Goal: Task Accomplishment & Management: Use online tool/utility

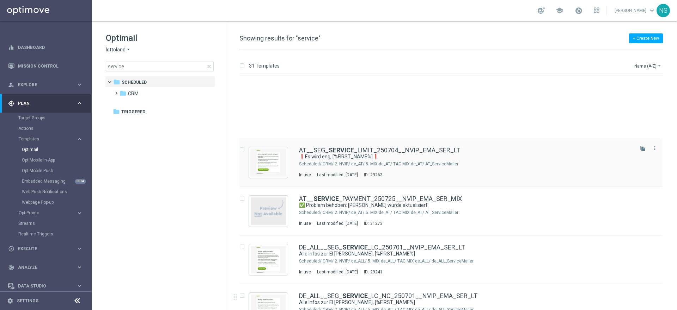
scroll to position [114, 0]
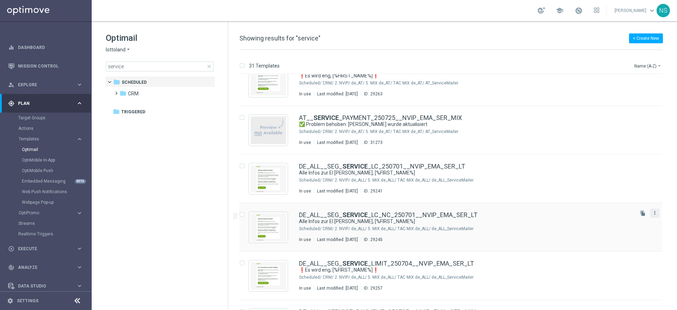
click at [654, 214] on icon "more_vert" at bounding box center [655, 213] width 6 height 6
click at [613, 230] on span "Copy To" at bounding box center [612, 230] width 16 height 5
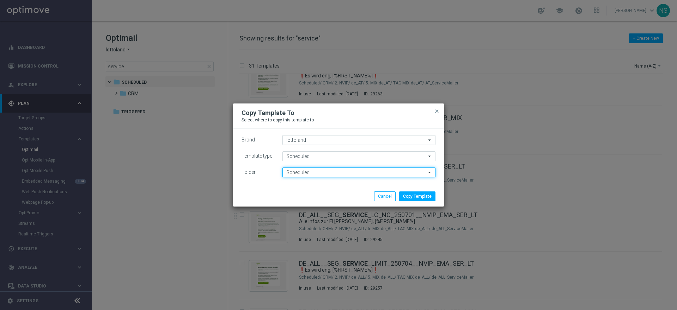
click at [300, 175] on input "Scheduled" at bounding box center [358, 173] width 153 height 10
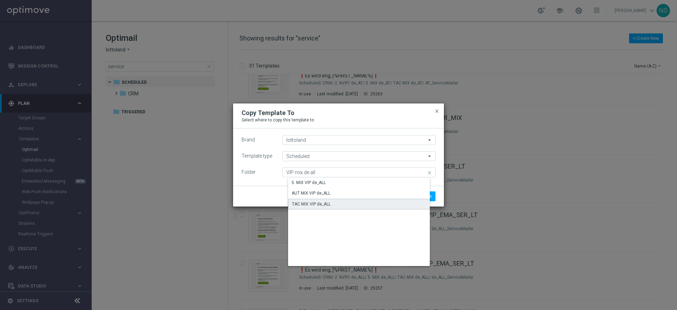
click at [324, 205] on div "TAC MIX VIP de_ALL" at bounding box center [311, 204] width 39 height 6
type input "TAC MIX VIP de_ALL"
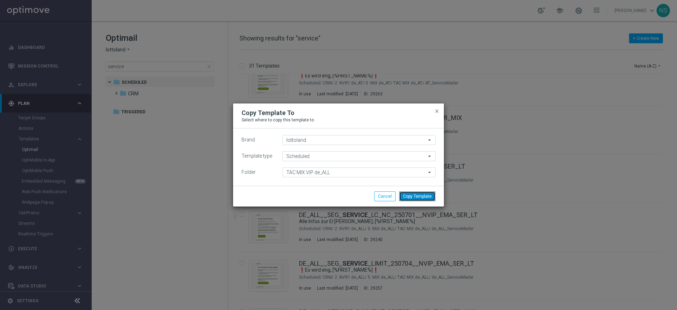
click at [425, 199] on button "Copy Template" at bounding box center [417, 197] width 36 height 10
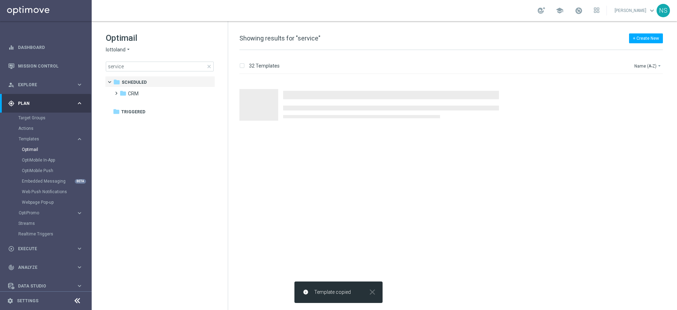
scroll to position [0, 0]
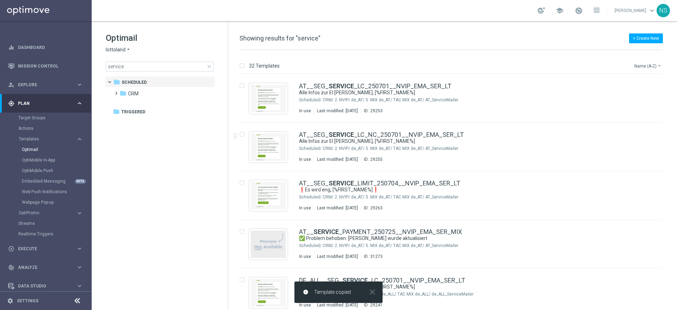
click at [642, 69] on button "Name (A-Z) arrow_drop_down" at bounding box center [647, 66] width 29 height 8
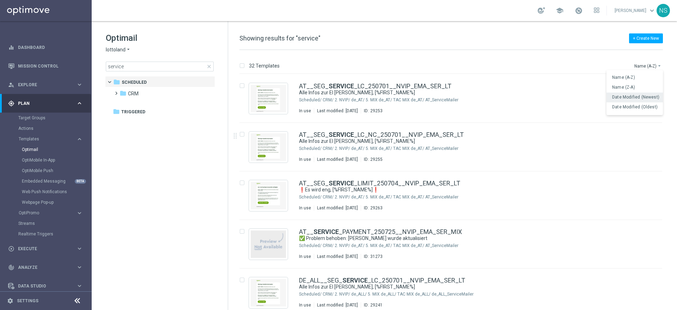
click at [645, 99] on span "Date Modified (Newest)" at bounding box center [635, 97] width 47 height 5
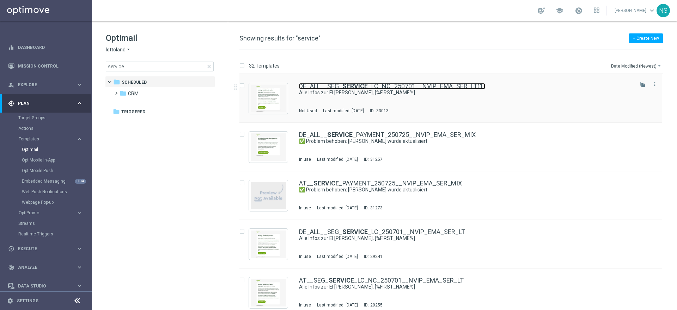
click at [461, 87] on link "DE_ALL__SEG_ SERVICE _LC_NC_250701__NVIP_EMA_SER_LT(1)" at bounding box center [392, 86] width 186 height 6
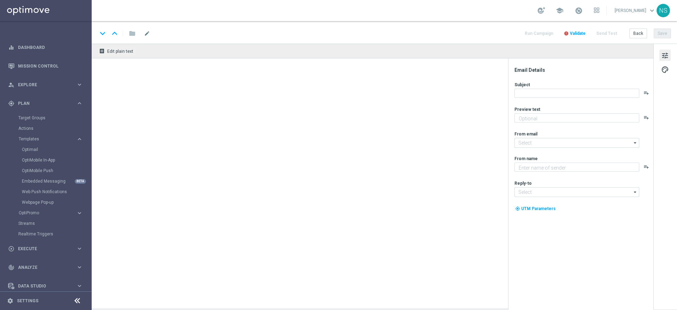
type textarea "Am 5. Juli findet die spanische Sommerlotterie statt."
type textarea "Lottoland"
type input "[EMAIL_ADDRESS][DOMAIN_NAME]"
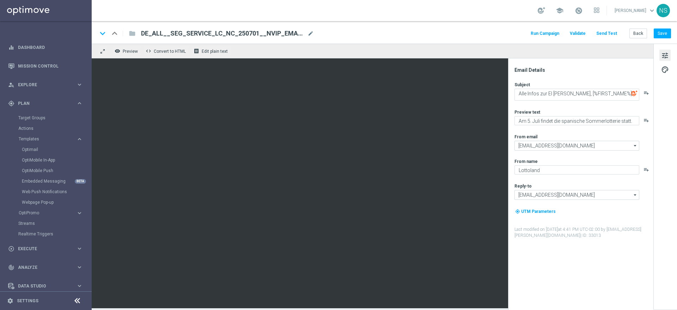
click at [259, 30] on span "DE_ALL__SEG_SERVICE_LC_NC_250701__NVIP_EMA_SER_LT(1)" at bounding box center [223, 33] width 164 height 8
click at [202, 39] on div "keyboard_arrow_down keyboard_arrow_up folder DE_ALL__SEG_SERVICE_LC_NC_250701__…" at bounding box center [384, 32] width 585 height 23
click at [202, 35] on span "DE_ALL__SEG_SERVICE_LC_NC_250701__NVIP_EMA_SER_LT(1)" at bounding box center [223, 33] width 164 height 8
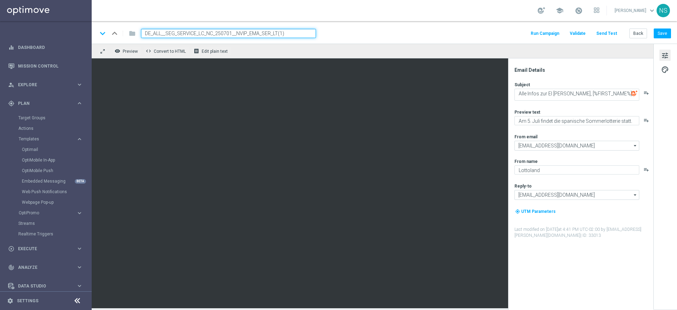
paste input "de_ALL_EMT_VIP_EM_TAC_MIX___250818"
drag, startPoint x: 254, startPoint y: 31, endPoint x: 114, endPoint y: 28, distance: 140.3
click at [114, 29] on div "keyboard_arrow_down keyboard_arrow_up folder de_ALL_EMT_VIP_EM_TAC_MIX___250818" at bounding box center [206, 33] width 218 height 9
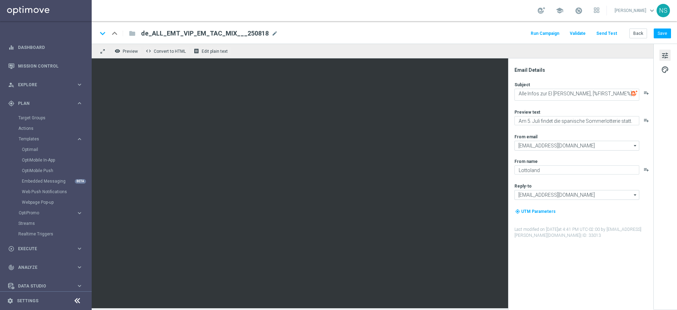
click at [223, 35] on span "de_ALL_EMT_VIP_EM_TAC_MIX___250818" at bounding box center [205, 33] width 128 height 8
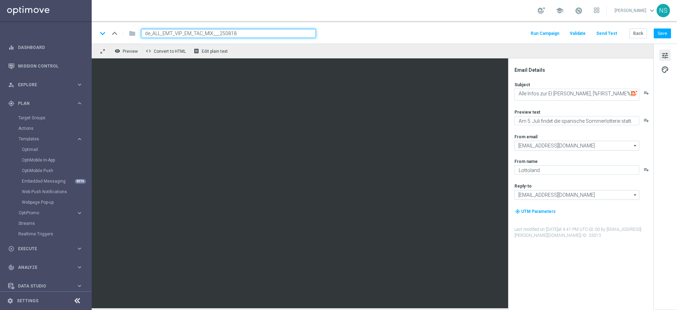
paste input "CRM_VIP_25_UPDATE_PHONE_NUMBER"
type input "de_ALL_EMT_VIP_EM_TAC_MIX__CRM_VIP_25_UPDATE_PHONE_NUMBER_250818"
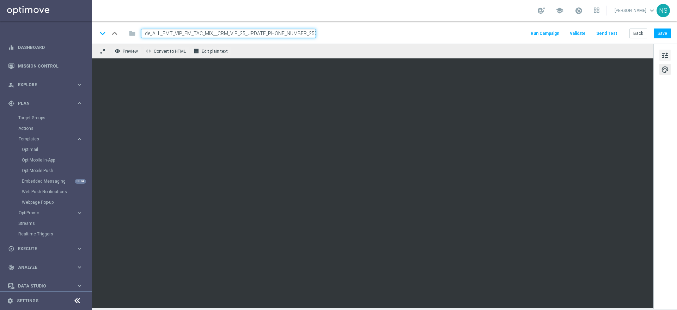
click at [664, 51] on span "tune" at bounding box center [665, 55] width 8 height 9
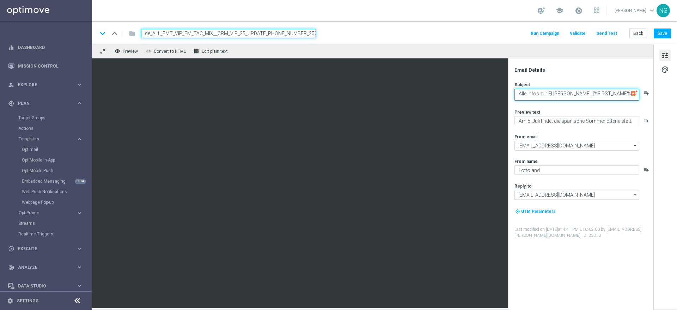
click at [557, 98] on textarea "Alle Infos zur El [PERSON_NAME], [%FIRST_NAME%]" at bounding box center [576, 95] width 125 height 12
paste textarea "[PERSON_NAME] dir vor du gewinnst, und wir erreichen dich nicht"
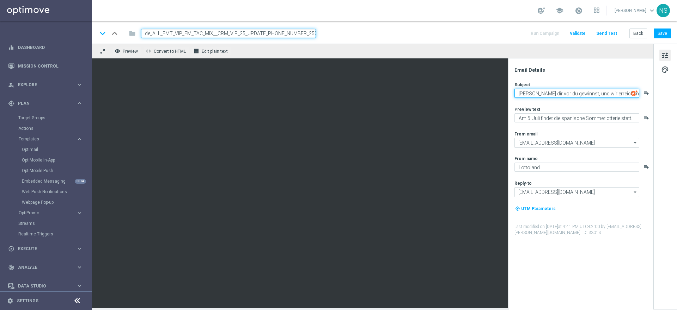
type textarea "[PERSON_NAME] dir vor du gewinnst, und wir erreichen dich nicht"
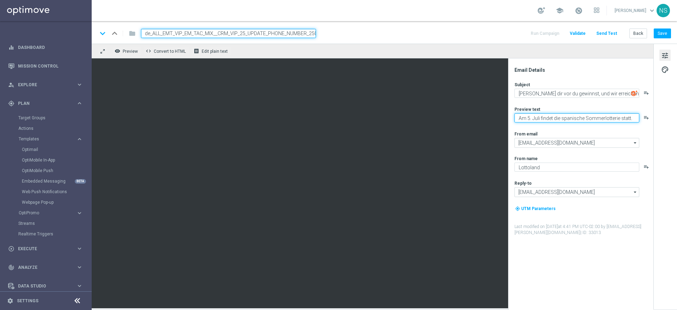
click at [557, 113] on textarea "Am 5. Juli findet die spanische Sommerlotterie statt." at bounding box center [576, 117] width 125 height 9
paste textarea "Sind deine Kontaktdaten noch aktuell?"
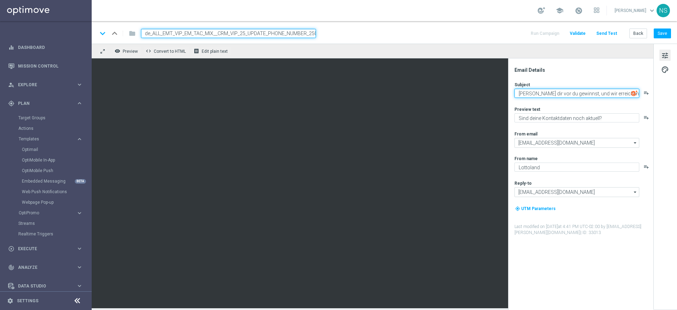
click at [543, 92] on textarea "[PERSON_NAME] dir vor du gewinnst, und wir erreichen dich nicht" at bounding box center [576, 93] width 125 height 9
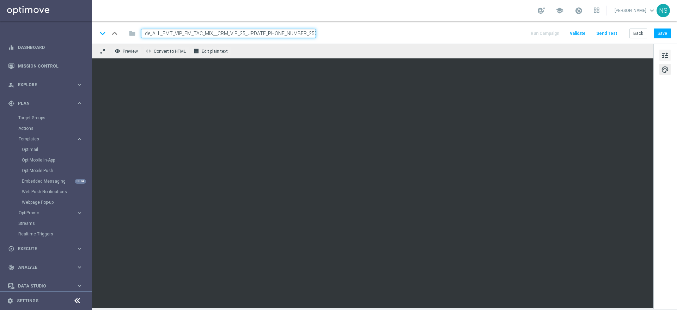
click at [668, 53] on span "tune" at bounding box center [665, 55] width 8 height 9
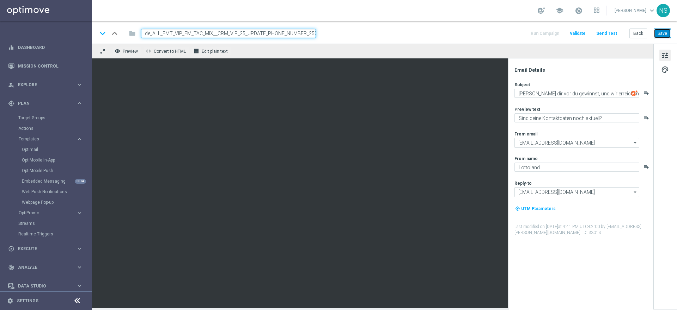
click at [660, 32] on button "Save" at bounding box center [661, 34] width 17 height 10
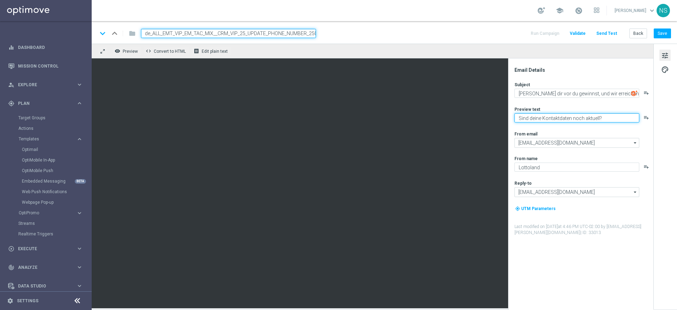
click at [583, 120] on textarea "Sind deine Kontaktdaten noch aktuell?" at bounding box center [576, 117] width 125 height 9
paste textarea "Aktuelle Kontaktdaten = besserer VIP-Service"
type textarea "Aktuelle Kontaktdaten = besserer VIP-Service"
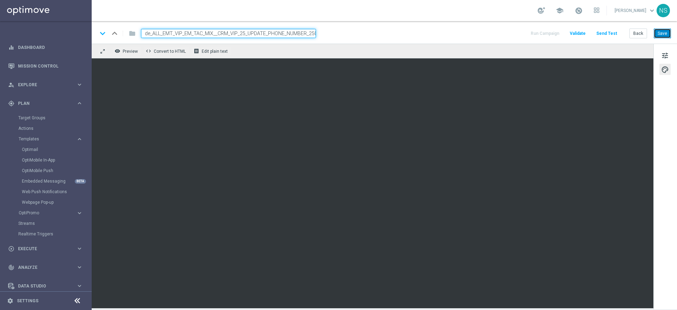
click at [664, 29] on button "Save" at bounding box center [661, 34] width 17 height 10
click at [606, 36] on button "Send Test" at bounding box center [606, 34] width 23 height 10
click at [600, 31] on button "Send Test" at bounding box center [606, 34] width 23 height 10
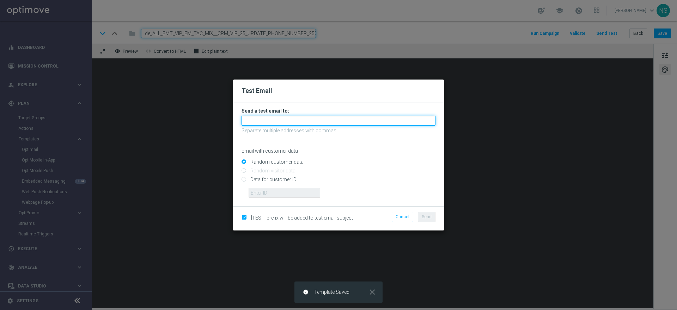
click at [308, 121] on input "text" at bounding box center [338, 121] width 194 height 10
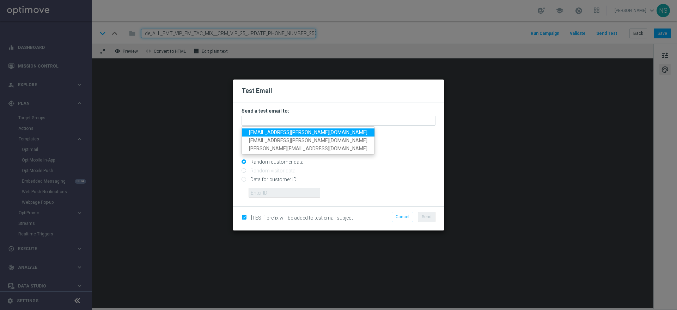
click at [297, 132] on span "[EMAIL_ADDRESS][PERSON_NAME][DOMAIN_NAME]" at bounding box center [308, 133] width 118 height 6
type input "[EMAIL_ADDRESS][PERSON_NAME][DOMAIN_NAME]"
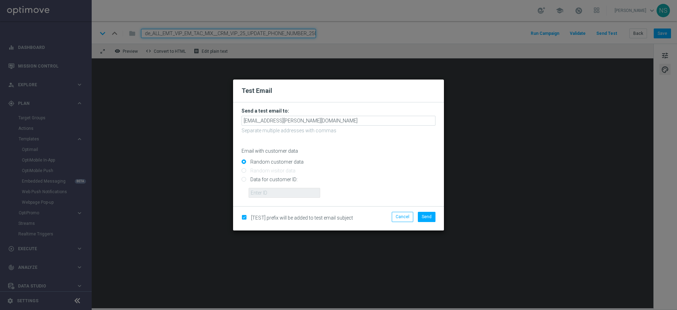
click at [424, 223] on div "Cancel Send" at bounding box center [406, 218] width 68 height 13
click at [406, 218] on button "Cancel" at bounding box center [401, 217] width 21 height 10
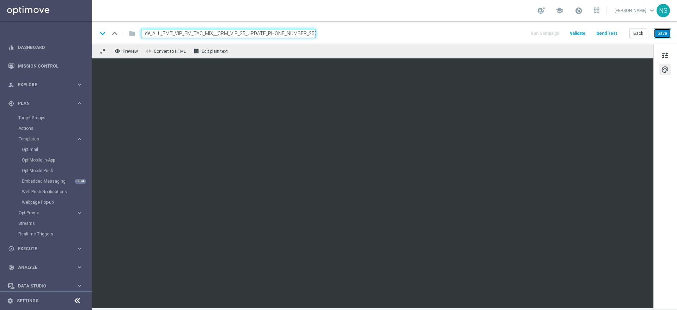
click at [663, 32] on button "Save" at bounding box center [661, 34] width 17 height 10
click at [609, 34] on button "Send Test" at bounding box center [606, 34] width 23 height 10
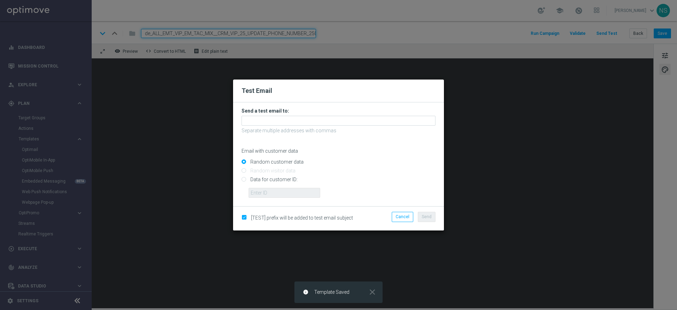
click at [388, 112] on h3 "Send a test email to:" at bounding box center [338, 111] width 194 height 6
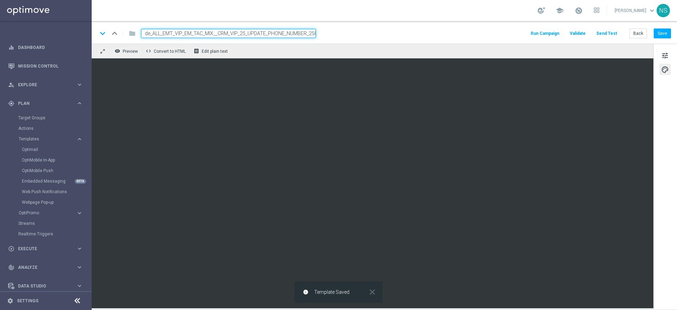
click at [597, 28] on div "keyboard_arrow_down keyboard_arrow_up folder de_ALL_EMT_VIP_EM_TAC_MIX__CRM_VIP…" at bounding box center [384, 32] width 585 height 23
click at [608, 36] on button "Send Test" at bounding box center [606, 34] width 23 height 10
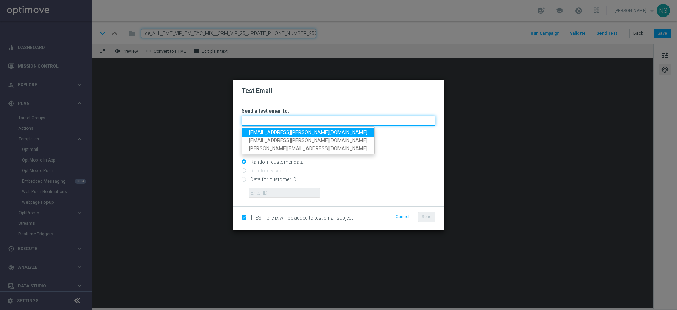
click at [353, 122] on input "text" at bounding box center [338, 121] width 194 height 10
click at [311, 132] on link "[EMAIL_ADDRESS][PERSON_NAME][DOMAIN_NAME]" at bounding box center [308, 133] width 132 height 8
type input "[EMAIL_ADDRESS][PERSON_NAME][DOMAIN_NAME]"
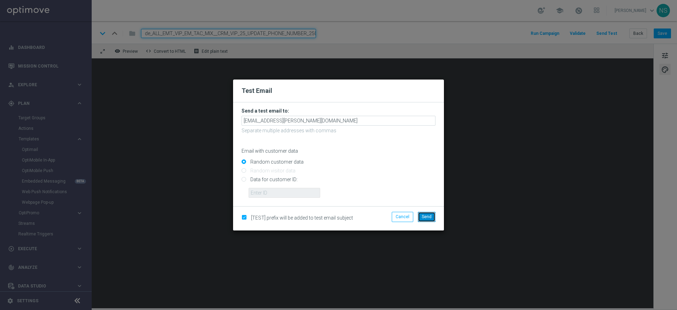
click at [427, 220] on button "Send" at bounding box center [427, 217] width 18 height 10
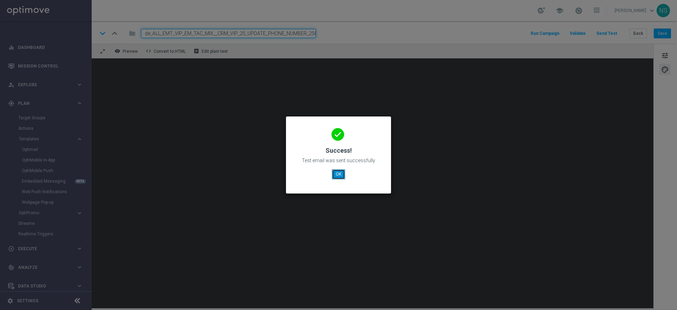
click at [339, 177] on button "OK" at bounding box center [338, 174] width 13 height 10
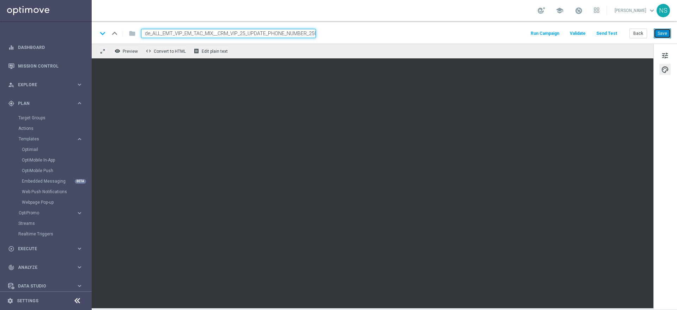
click at [660, 35] on button "Save" at bounding box center [661, 34] width 17 height 10
click at [615, 33] on button "Send Test" at bounding box center [606, 34] width 23 height 10
click at [611, 36] on button "Send Test" at bounding box center [606, 34] width 23 height 10
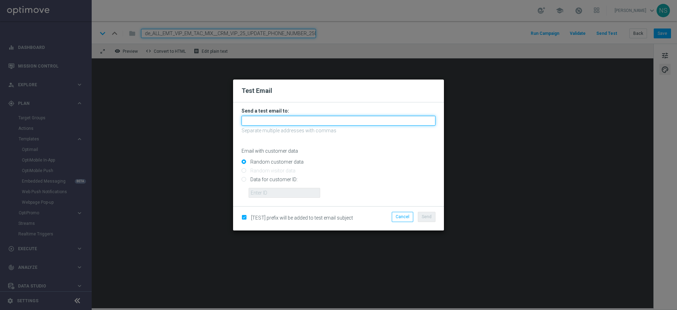
click at [333, 125] on input "text" at bounding box center [338, 121] width 194 height 10
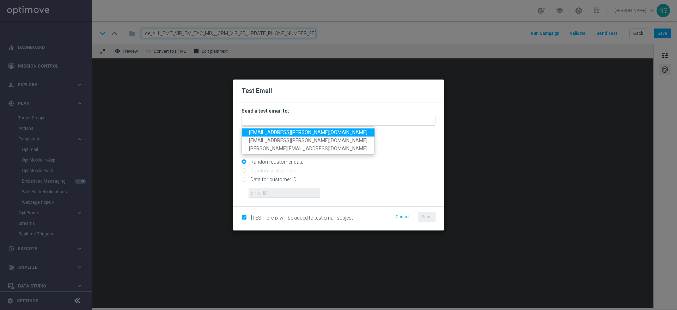
click at [275, 135] on span "[EMAIL_ADDRESS][PERSON_NAME][DOMAIN_NAME]" at bounding box center [308, 133] width 118 height 6
type input "[EMAIL_ADDRESS][PERSON_NAME][DOMAIN_NAME]"
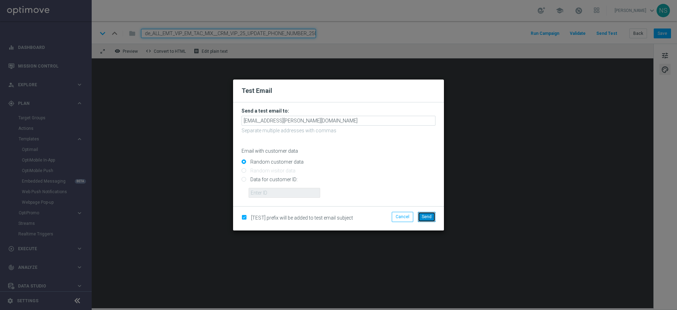
click at [424, 218] on span "Send" at bounding box center [426, 217] width 10 height 5
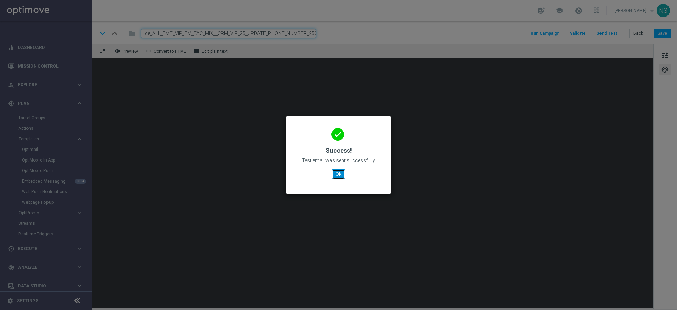
click at [335, 171] on button "OK" at bounding box center [338, 174] width 13 height 10
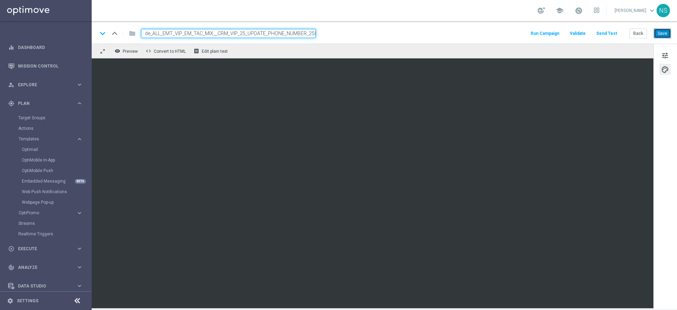
click at [661, 33] on button "Save" at bounding box center [661, 34] width 17 height 10
click at [292, 34] on input "de_ALL_EMT_VIP_EM_TAC_MIX__CRM_VIP_25_UPDATE_PHONE_NUMBER_250818" at bounding box center [228, 33] width 175 height 9
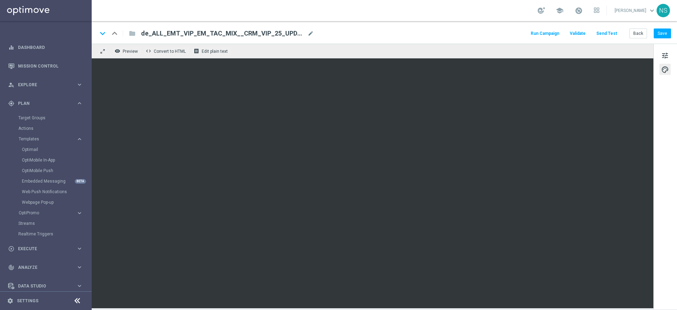
click at [288, 32] on span "de_ALL_EMT_VIP_EM_TAC_MIX__CRM_VIP_25_UPDATE_PHONE_NUMBER_250818" at bounding box center [223, 33] width 164 height 8
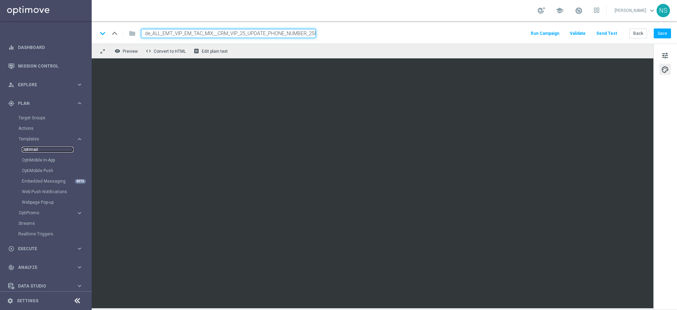
click at [35, 149] on link "Optimail" at bounding box center [47, 150] width 51 height 6
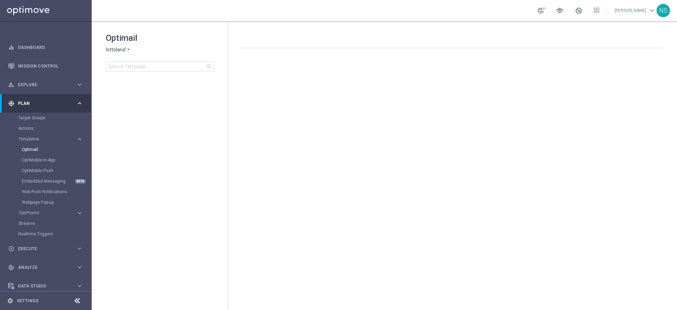
click at [156, 72] on div "Optimail lottoland arrow_drop_down × lottoland search folder 1 Folder create_ne…" at bounding box center [160, 69] width 136 height 97
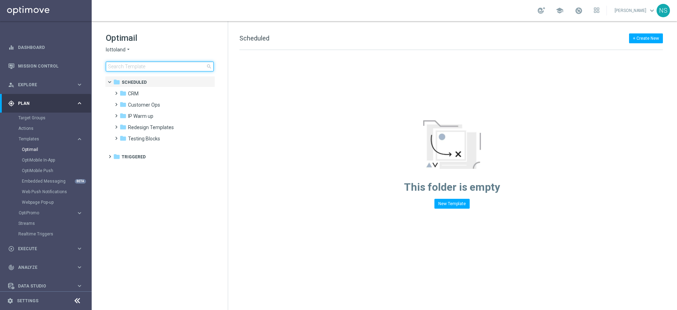
click at [156, 67] on input at bounding box center [160, 67] width 108 height 10
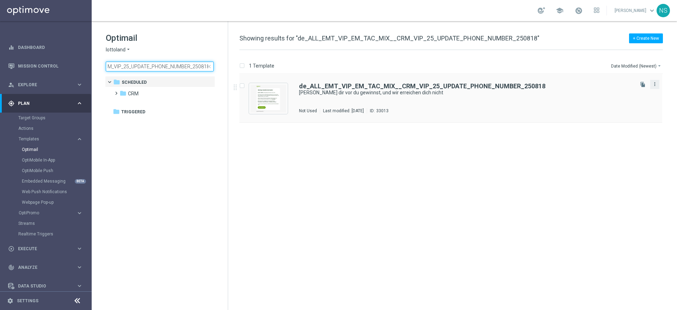
type input "de_ALL_EMT_VIP_EM_TAC_MIX__CRM_VIP_25_UPDATE_PHONE_NUMBER_250818"
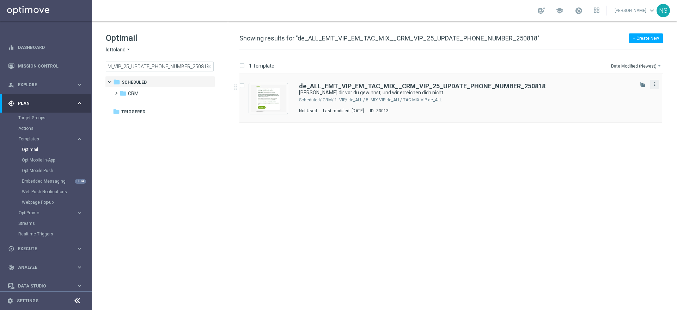
click at [653, 85] on icon "more_vert" at bounding box center [655, 84] width 6 height 6
click at [613, 103] on span "Copy To" at bounding box center [613, 101] width 16 height 5
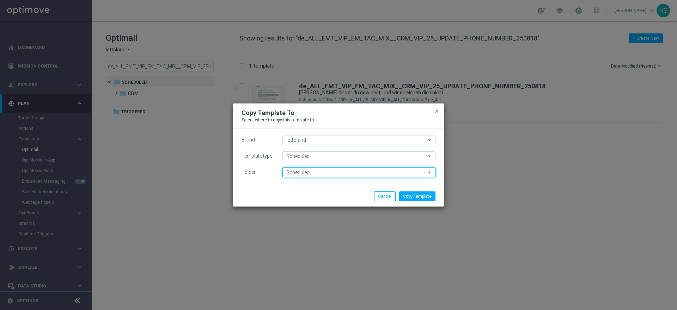
click at [345, 171] on input "Scheduled" at bounding box center [358, 173] width 153 height 10
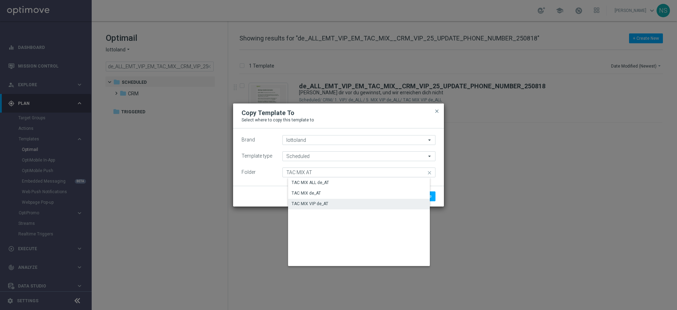
click at [343, 204] on div "TAC MIX VIP de_AT" at bounding box center [364, 204] width 153 height 10
type input "TAC MIX VIP de_AT"
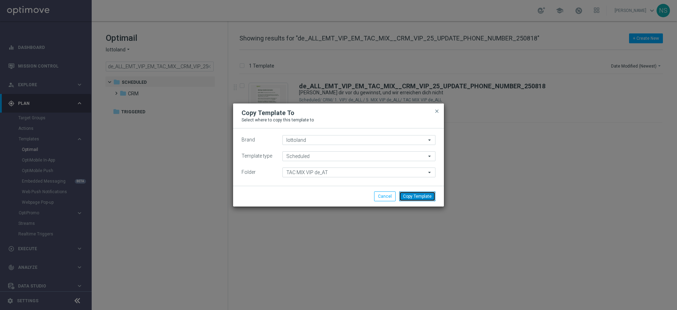
click at [424, 195] on button "Copy Template" at bounding box center [417, 197] width 36 height 10
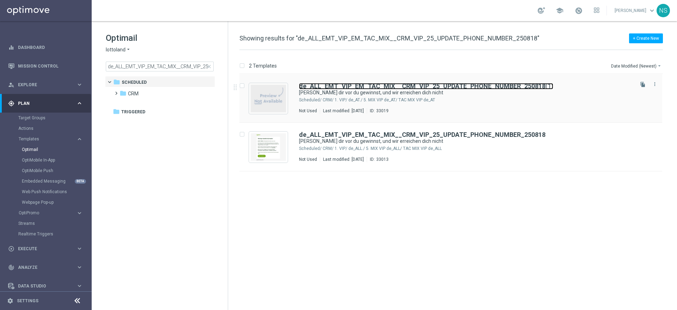
click at [405, 85] on b "de_ALL_EMT_VIP_EM_TAC_MIX__CRM_VIP_25_UPDATE_PHONE_NUMBER_250818" at bounding box center [422, 85] width 246 height 7
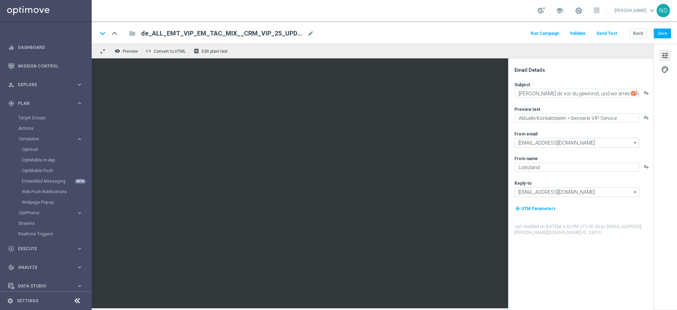
click at [263, 29] on span "de_ALL_EMT_VIP_EM_TAC_MIX__CRM_VIP_25_UPDATE_PHONE_NUMBER_250818(1)" at bounding box center [223, 33] width 164 height 8
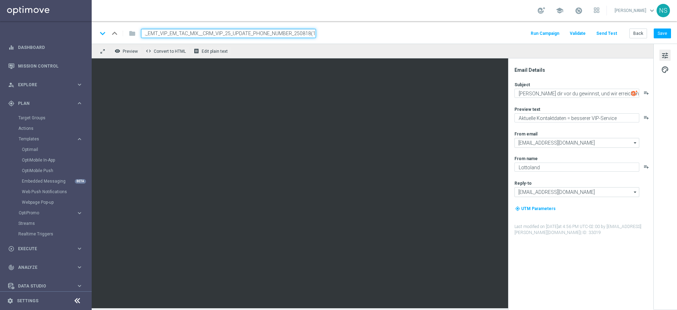
paste input "T_EMT_VIP_EM_TAC_MIX__UPDATE_PHONE_NUMBER_250818"
type input "de_AT_EMT_VIP_EM_TAC_MIX__UPDATE_PHONE_NUMBER_250818"
click at [248, 38] on div "keyboard_arrow_down keyboard_arrow_up folder de_AT_EMT_VIP_EM_TAC_MIX__UPDATE_P…" at bounding box center [384, 32] width 585 height 23
click at [248, 32] on input "de_AT_EMT_VIP_EM_TAC_MIX__UPDATE_PHONE_NUMBER_250818" at bounding box center [228, 33] width 175 height 9
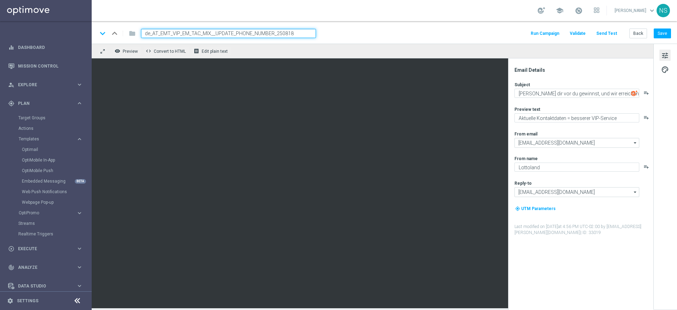
click at [230, 35] on input "de_AT_EMT_VIP_EM_TAC_MIX__UPDATE_PHONE_NUMBER_250818" at bounding box center [228, 33] width 175 height 9
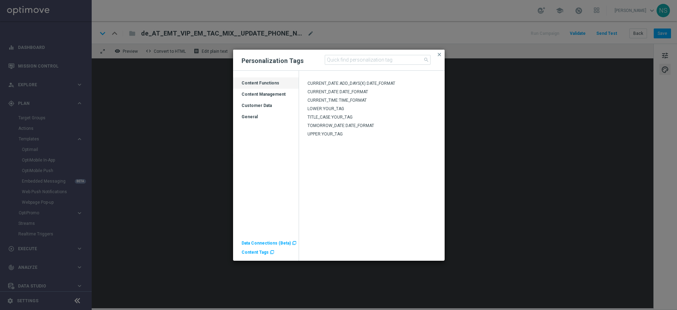
click at [254, 254] on span "Content Tags" at bounding box center [254, 252] width 27 height 5
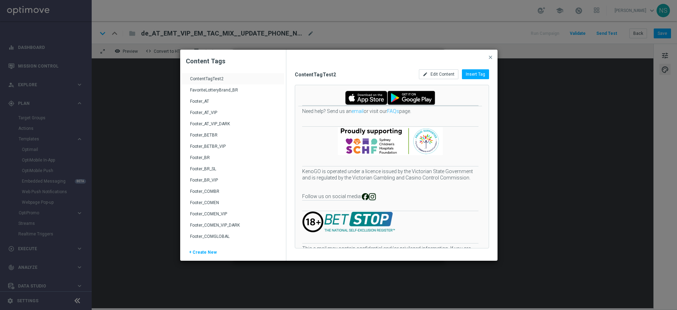
click at [227, 99] on div "Footer_AT" at bounding box center [233, 104] width 87 height 11
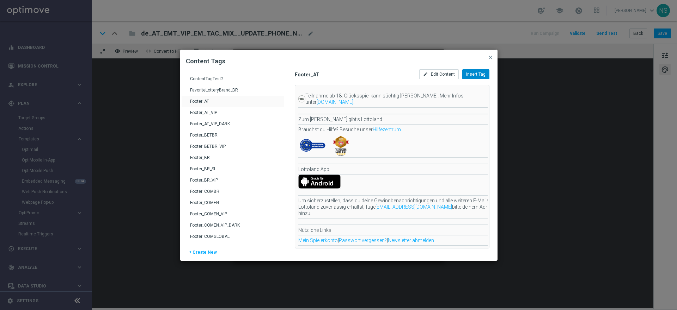
click at [473, 73] on span "Insert Tag" at bounding box center [475, 74] width 19 height 5
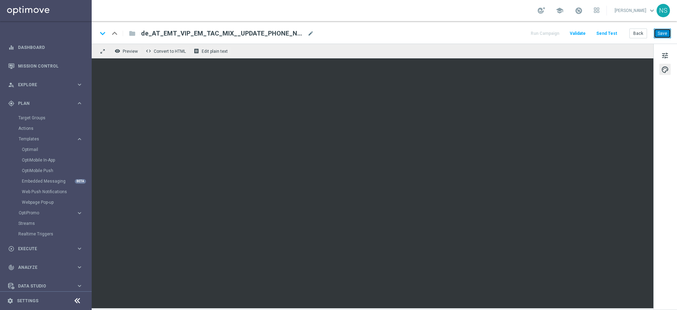
click at [664, 35] on button "Save" at bounding box center [661, 34] width 17 height 10
click at [667, 37] on button "Save" at bounding box center [661, 34] width 17 height 10
